Goal: Task Accomplishment & Management: Use online tool/utility

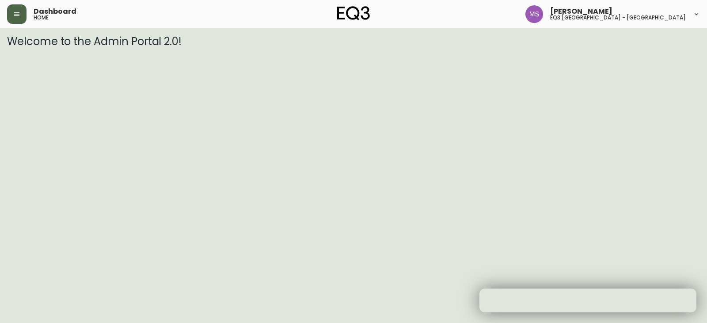
click at [20, 16] on button "button" at bounding box center [16, 13] width 19 height 19
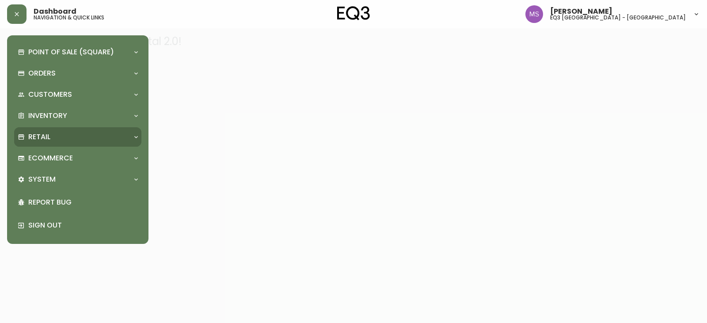
click at [53, 133] on div "Retail" at bounding box center [73, 137] width 111 height 10
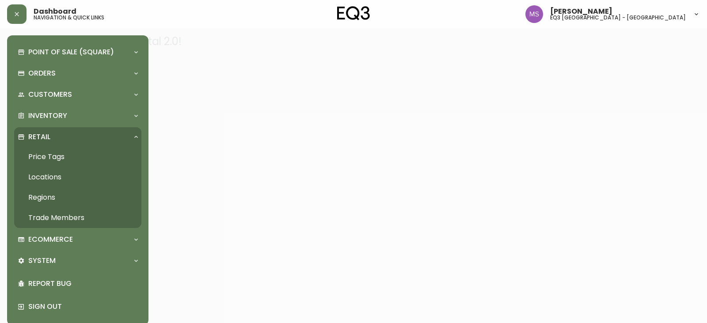
click at [58, 149] on link "Price Tags" at bounding box center [77, 157] width 127 height 20
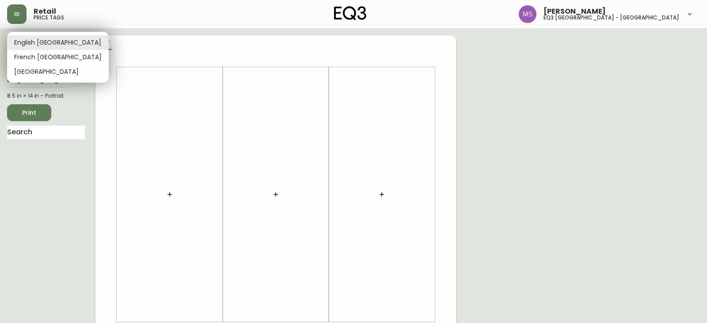
click at [53, 45] on body "Retail price tags [PERSON_NAME] eq3 [GEOGRAPHIC_DATA] - st laurent English [GEO…" at bounding box center [353, 314] width 707 height 629
click at [44, 57] on li "French [GEOGRAPHIC_DATA]" at bounding box center [58, 57] width 102 height 15
type input "fr_CA"
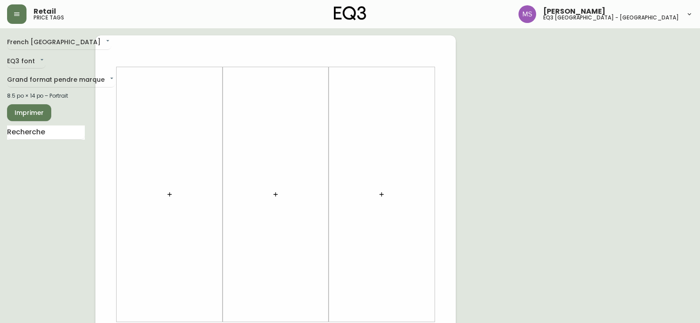
click at [167, 194] on icon "button" at bounding box center [169, 194] width 7 height 7
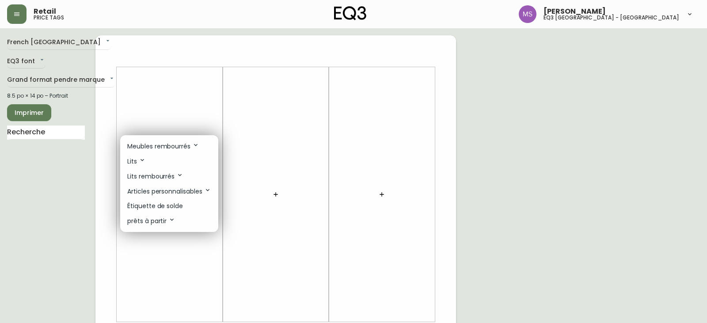
click at [165, 209] on p "Étiquette de solde" at bounding box center [155, 205] width 56 height 9
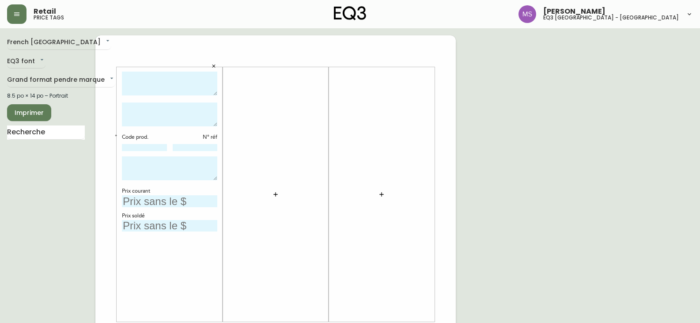
click at [163, 87] on textarea at bounding box center [169, 84] width 95 height 24
type textarea "EASE"
click at [156, 104] on textarea at bounding box center [169, 114] width 95 height 24
type textarea "TAPIS 6X9"
click at [155, 76] on textarea "EASE" at bounding box center [169, 84] width 95 height 24
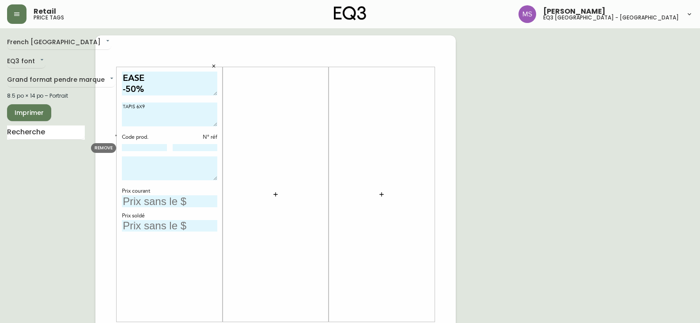
type textarea "EASE -50%"
drag, startPoint x: 142, startPoint y: 145, endPoint x: 149, endPoint y: 137, distance: 10.0
click at [142, 145] on input at bounding box center [144, 147] width 45 height 7
paste input "[PHONE_NUMBER]"
type input "[PHONE_NUMBER]"
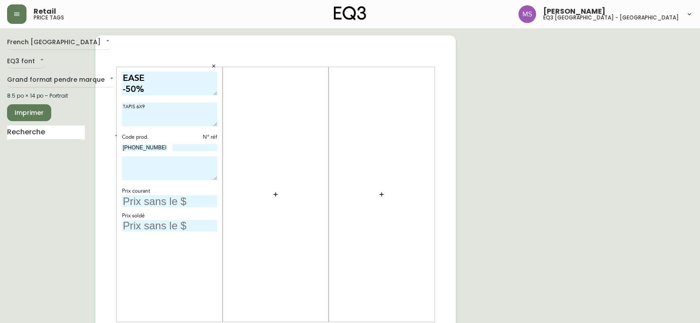
click at [171, 171] on textarea at bounding box center [169, 168] width 95 height 24
type textarea "V"
drag, startPoint x: 189, startPoint y: 173, endPoint x: 117, endPoint y: 156, distance: 74.4
click at [117, 156] on div "EASE -50% TAPIS 6X9 Code prod. N° réf [PHONE_NUMBER] MODELE DE PLANCHER VENDU T…" at bounding box center [170, 194] width 106 height 254
click at [177, 180] on textarea "MODELE DE PLANCHER VENDU TEL QUEL VENTE FINALE" at bounding box center [169, 168] width 95 height 24
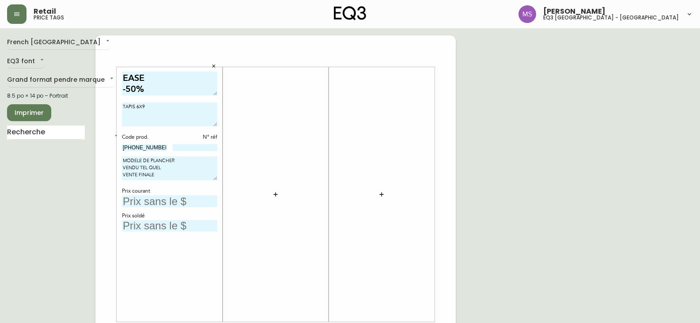
type textarea "MODELE DE PLANCHER VENDU TEL QUEL VENTE FINALE"
click at [165, 206] on input "text" at bounding box center [169, 201] width 95 height 12
type input "1399,99$"
click at [171, 224] on input "text" at bounding box center [169, 226] width 95 height 12
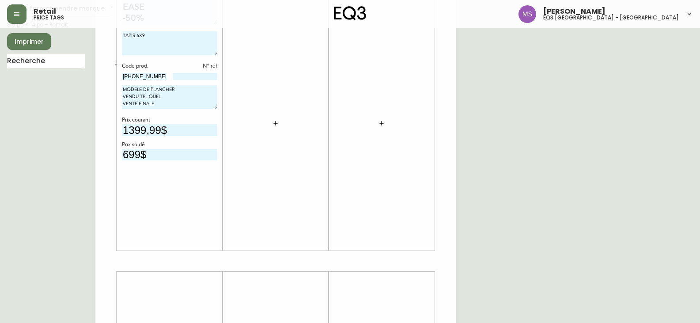
scroll to position [88, 0]
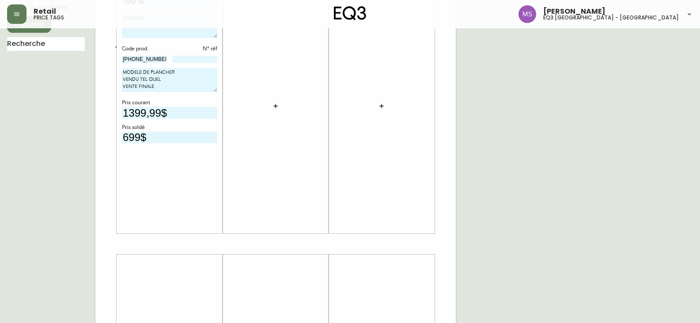
type input "699$"
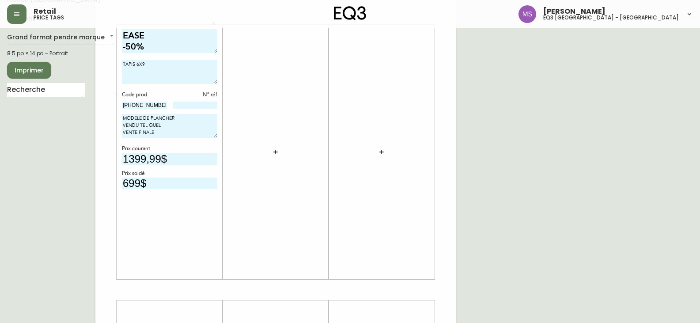
scroll to position [0, 0]
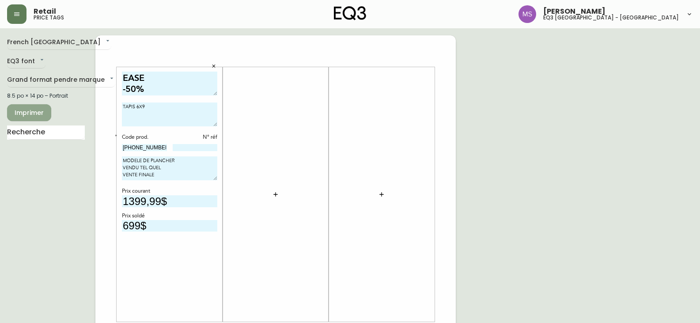
click at [34, 112] on span "Imprimer" at bounding box center [29, 112] width 30 height 11
